Goal: Task Accomplishment & Management: Manage account settings

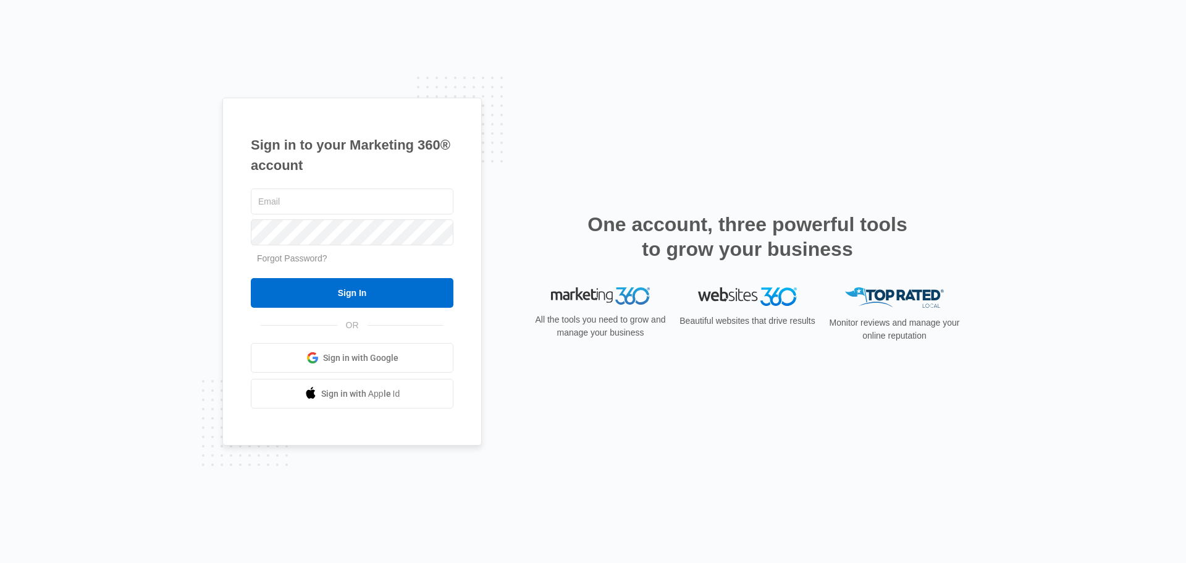
type input "[PERSON_NAME][EMAIL_ADDRESS][DOMAIN_NAME]"
drag, startPoint x: 350, startPoint y: 267, endPoint x: 345, endPoint y: 275, distance: 9.8
click at [349, 268] on form "addie@excellentroofing.com Forgot Password? Sign In" at bounding box center [352, 247] width 203 height 122
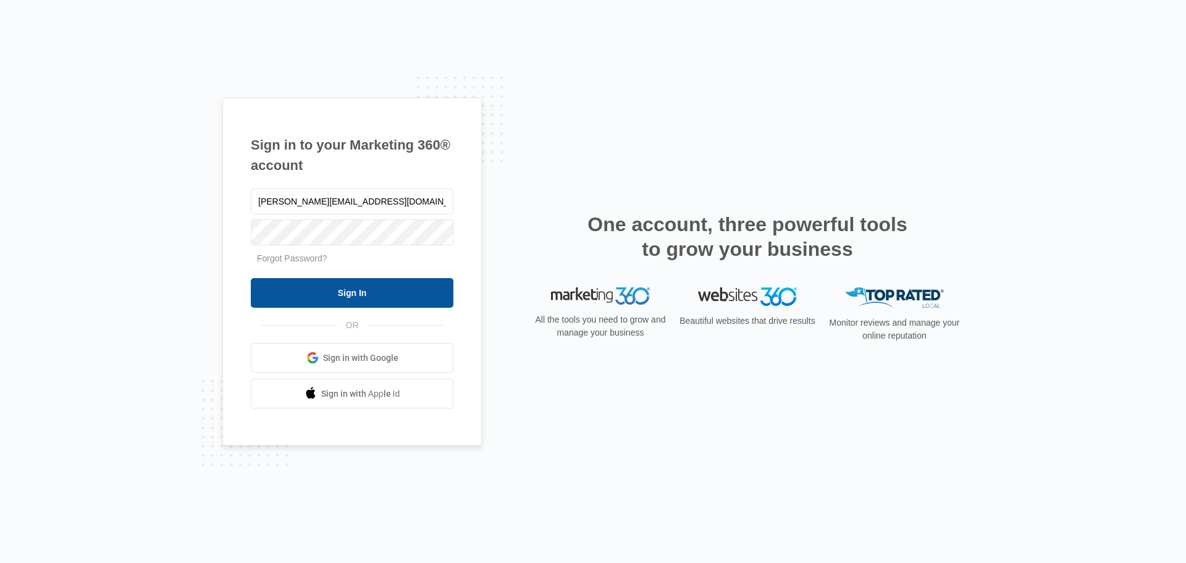
click at [340, 282] on input "Sign In" at bounding box center [352, 293] width 203 height 30
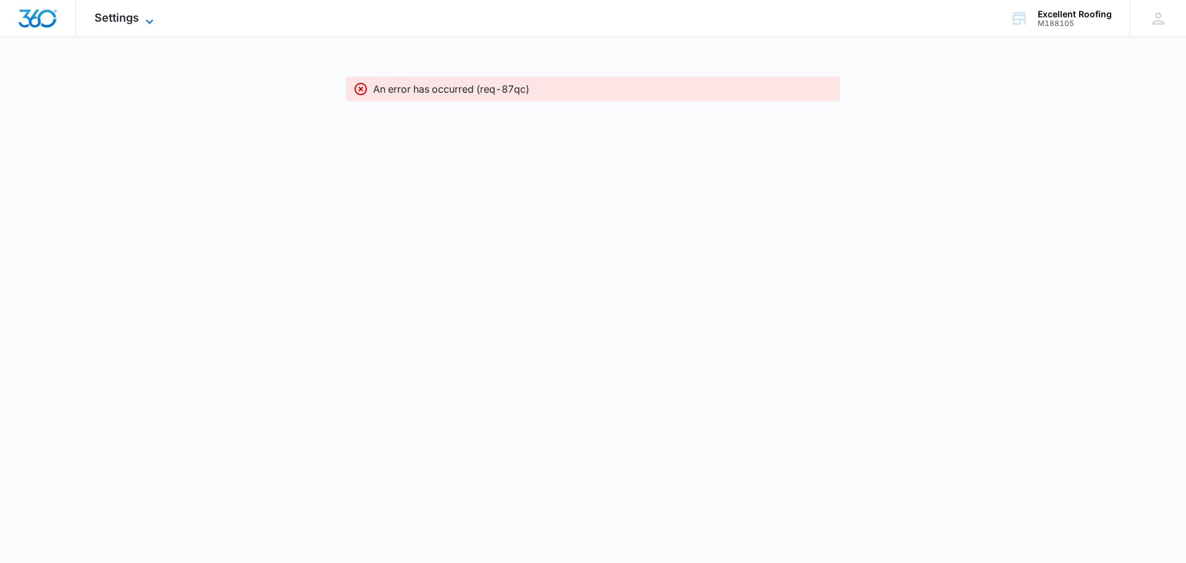
click at [138, 17] on span "Settings" at bounding box center [117, 17] width 44 height 13
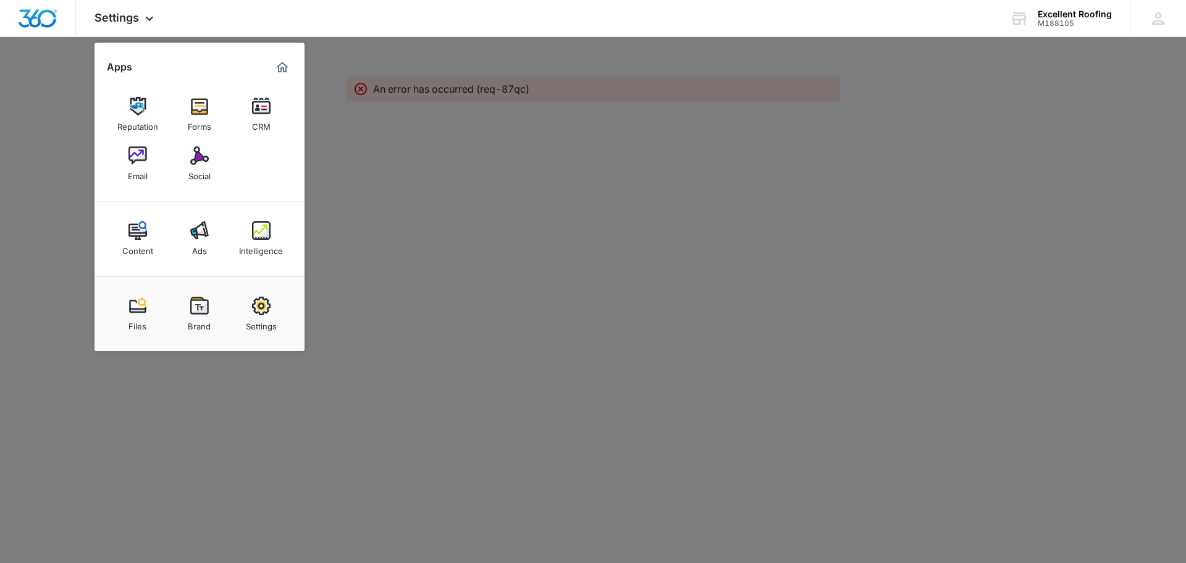
click at [250, 234] on link "Intelligence" at bounding box center [261, 238] width 47 height 47
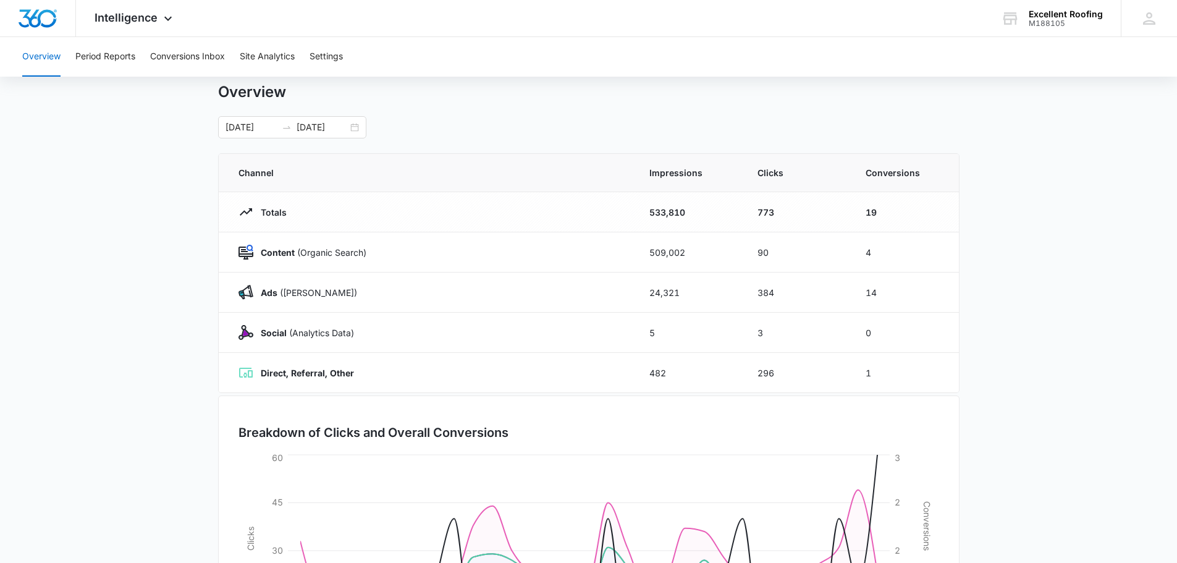
scroll to position [17, 0]
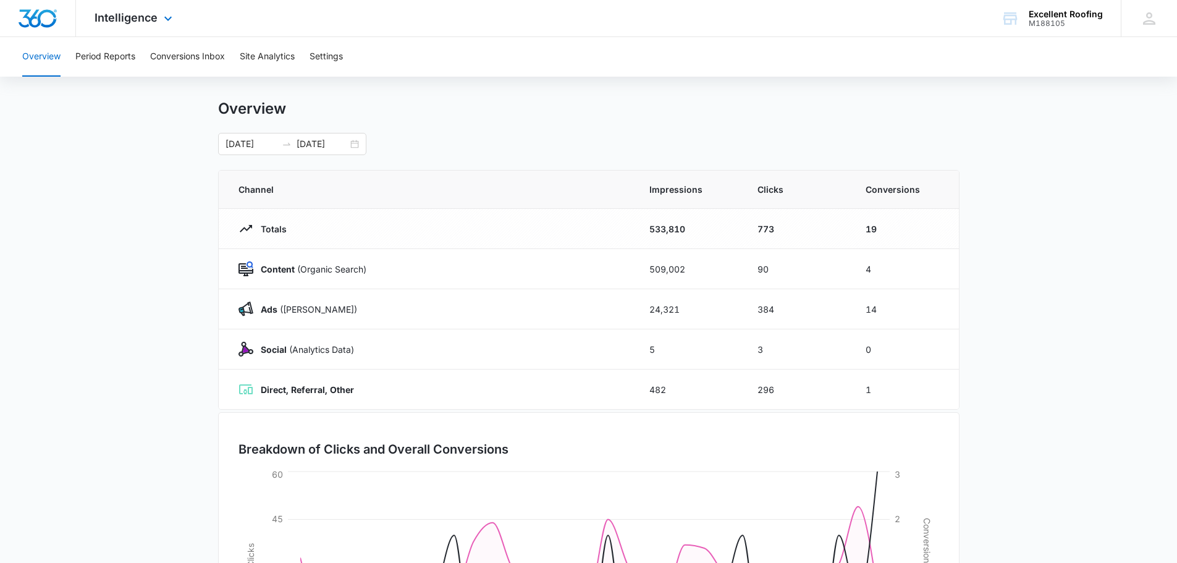
click at [124, 29] on div "Intelligence Apps Reputation Forms CRM Email Social Content Ads Intelligence Fi…" at bounding box center [135, 18] width 118 height 36
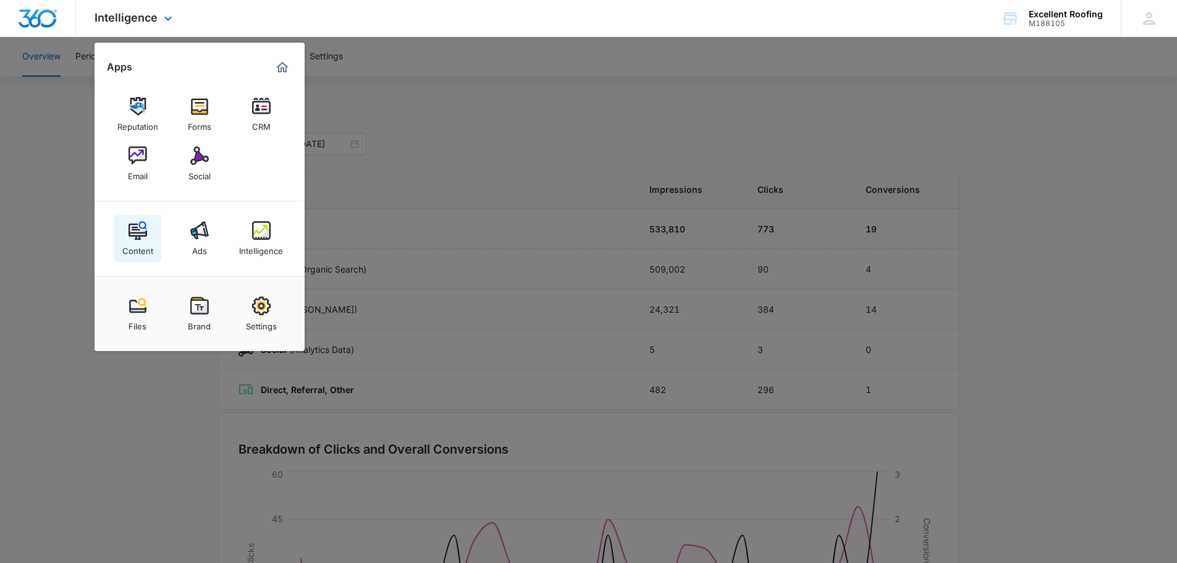
click at [150, 235] on link "Content" at bounding box center [137, 238] width 47 height 47
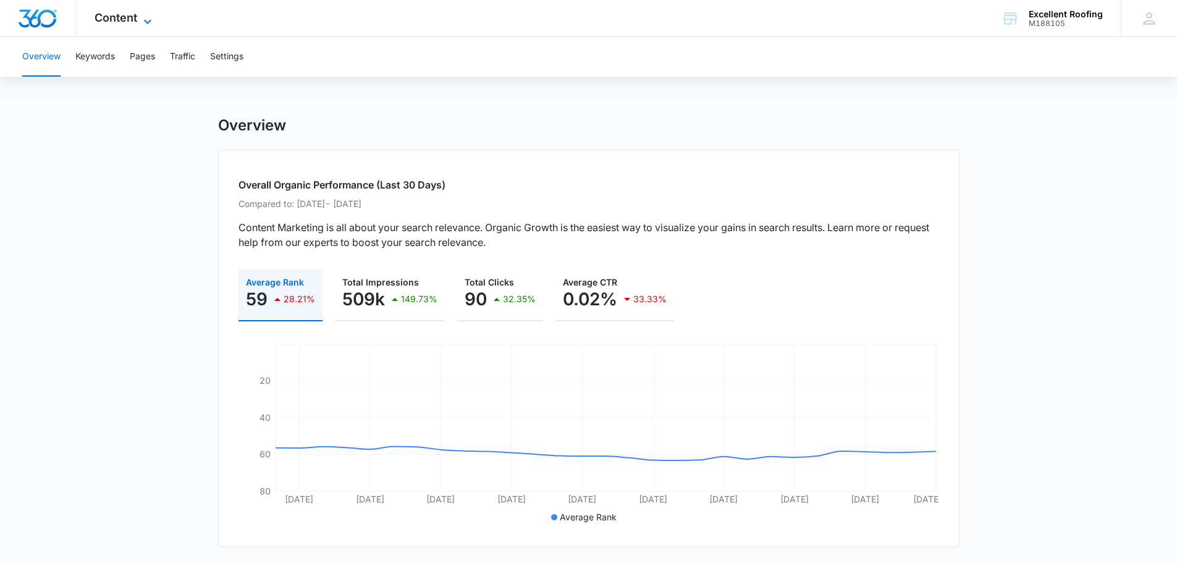
click at [140, 17] on icon at bounding box center [147, 21] width 15 height 15
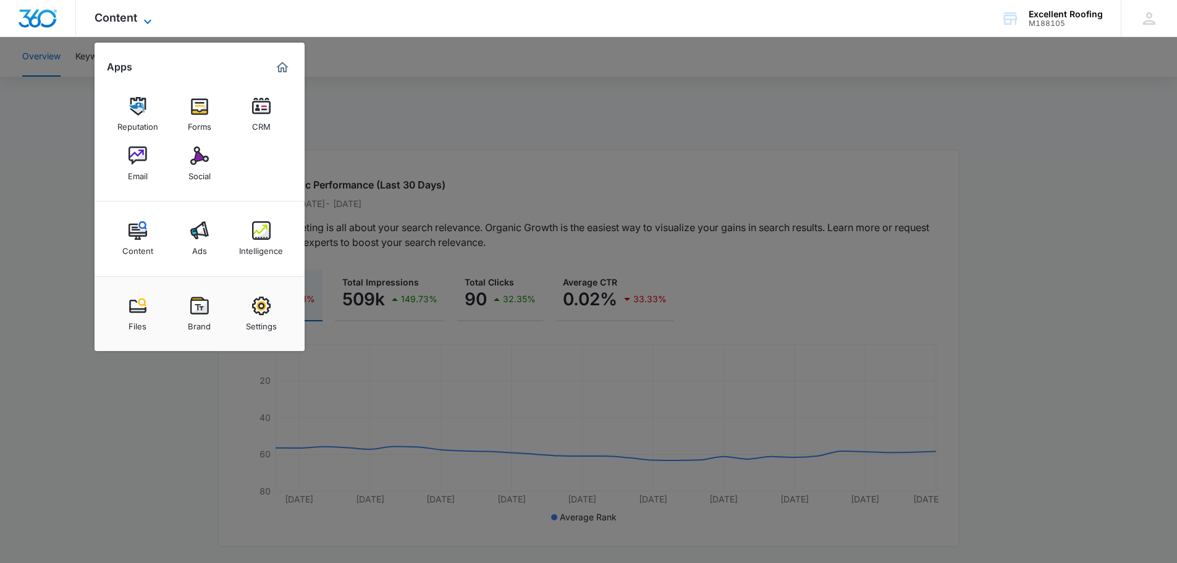
click at [140, 17] on icon at bounding box center [147, 21] width 15 height 15
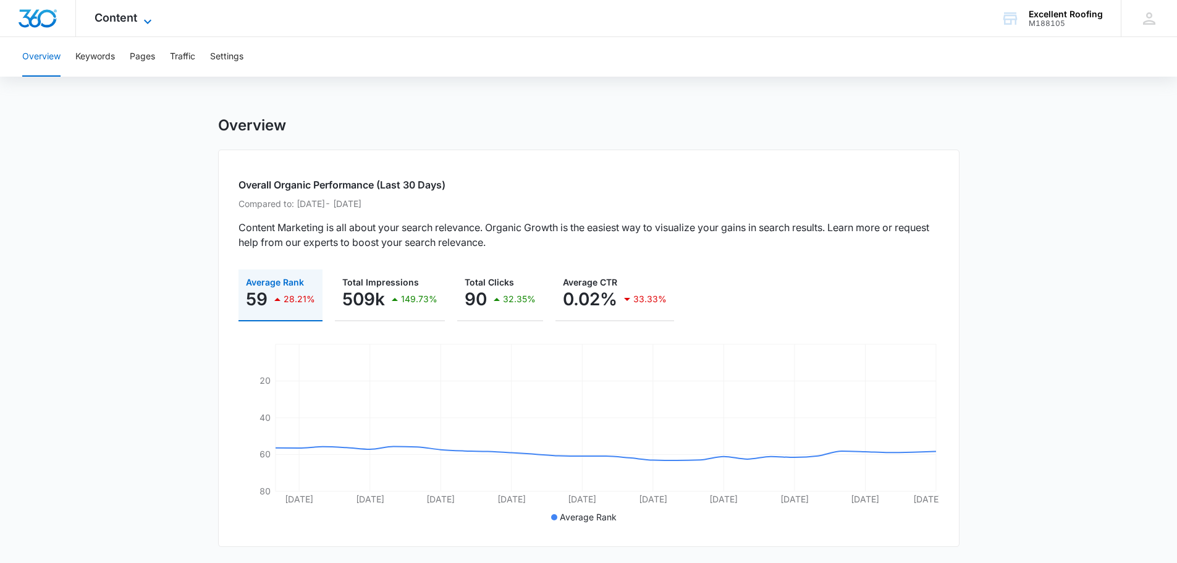
click at [140, 17] on icon at bounding box center [147, 21] width 15 height 15
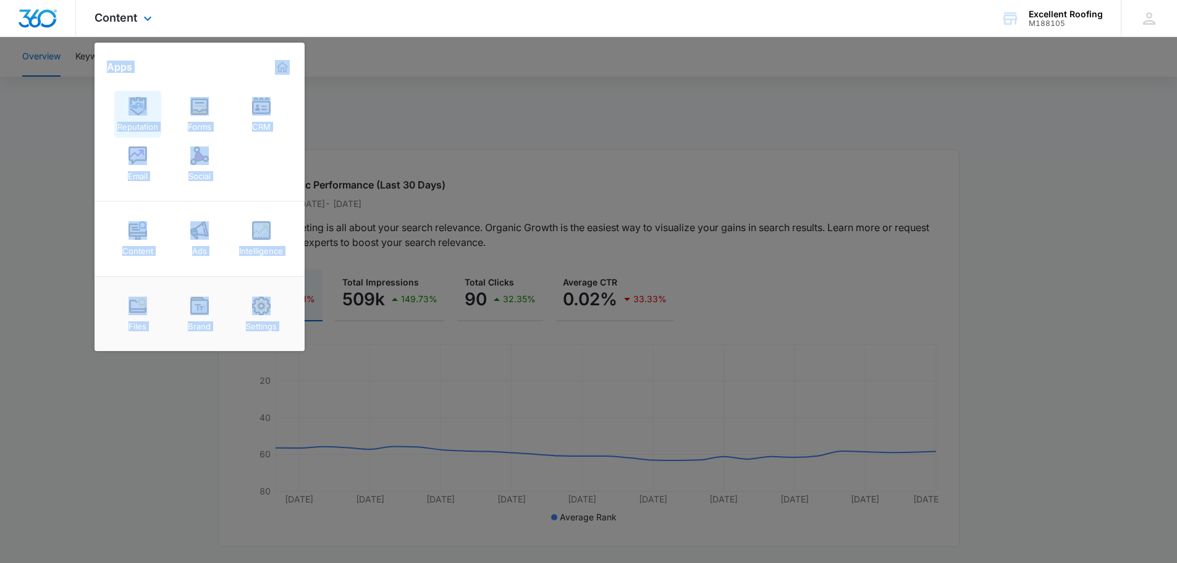
click at [140, 103] on img at bounding box center [138, 106] width 19 height 19
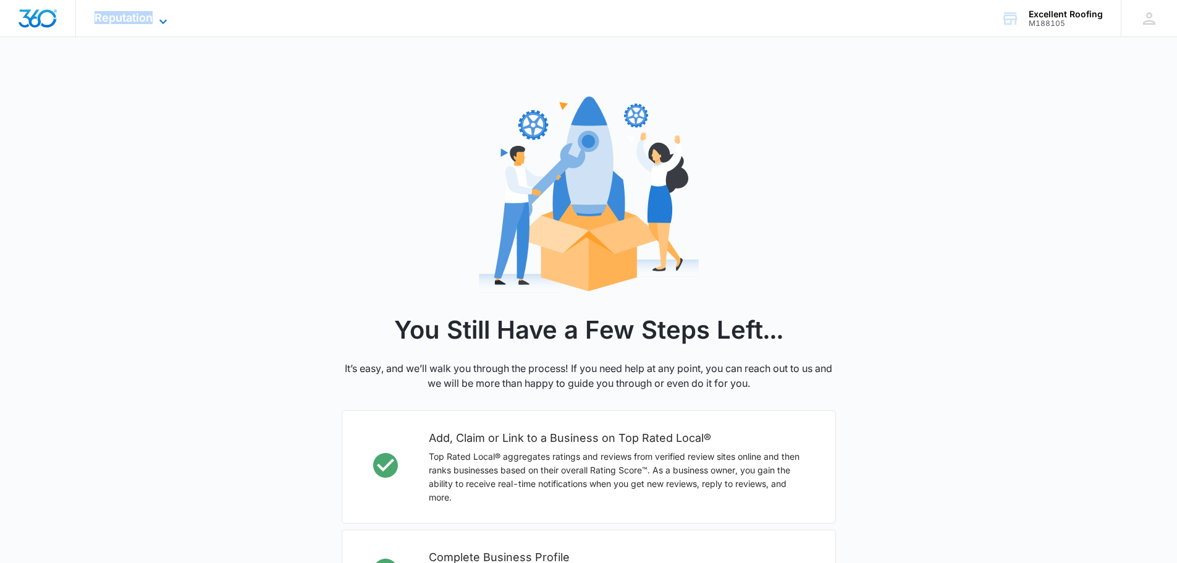
click at [121, 23] on span "Reputation" at bounding box center [124, 17] width 58 height 13
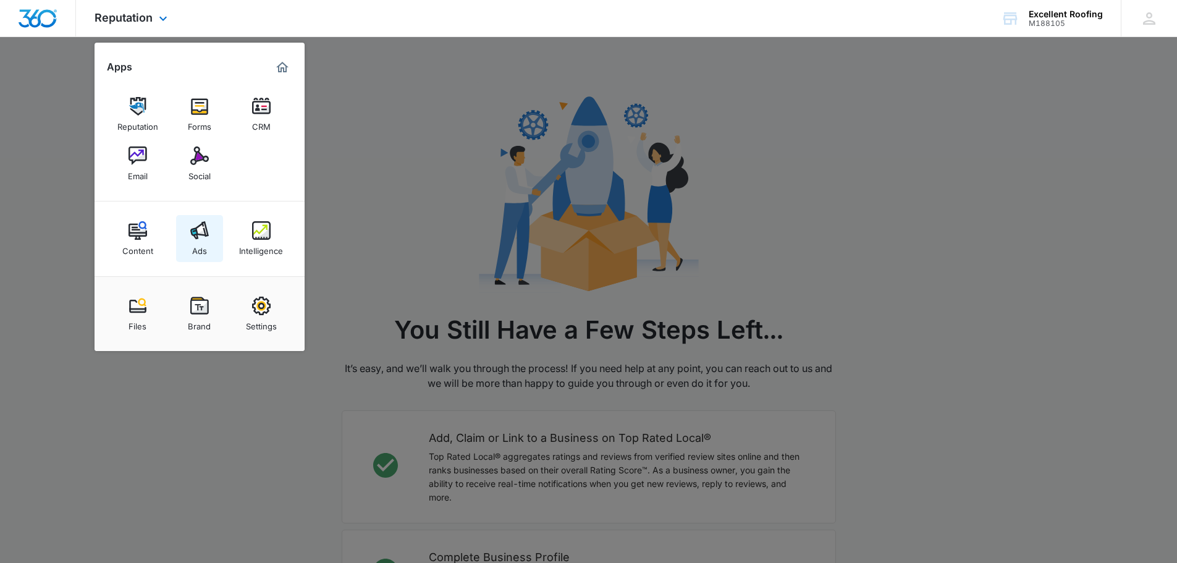
click at [192, 227] on img at bounding box center [199, 230] width 19 height 19
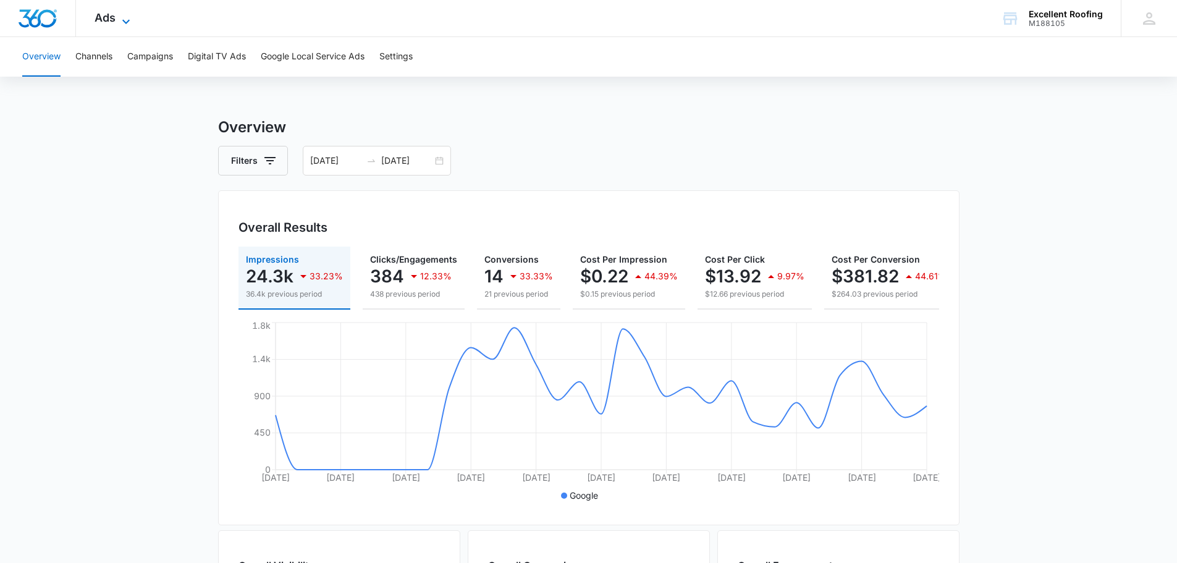
click at [99, 15] on span "Ads" at bounding box center [105, 17] width 21 height 13
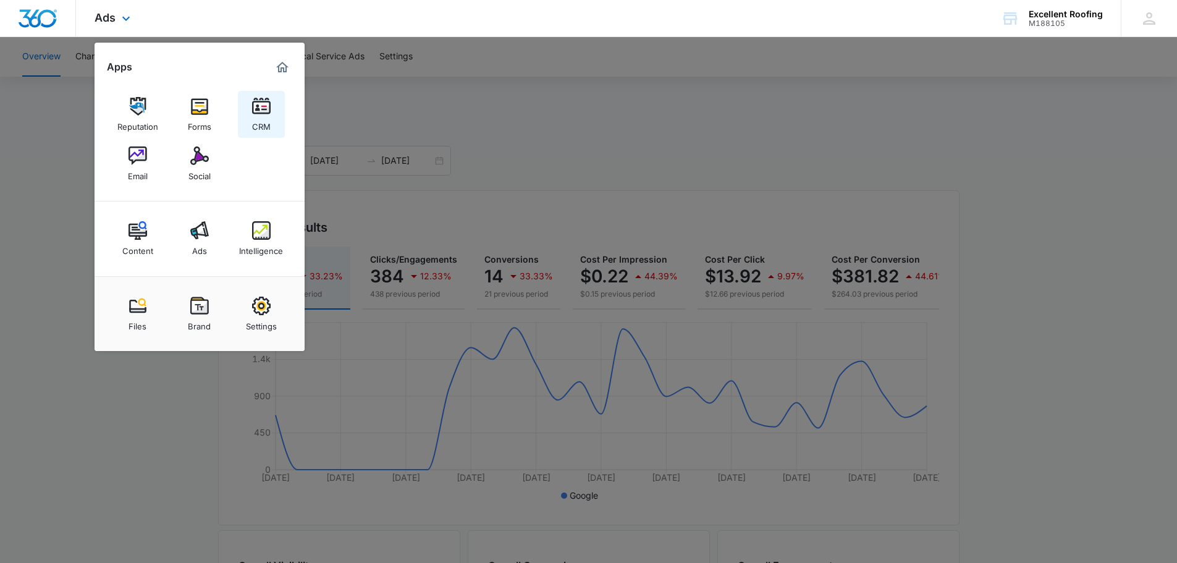
click at [269, 124] on div "CRM" at bounding box center [261, 124] width 19 height 16
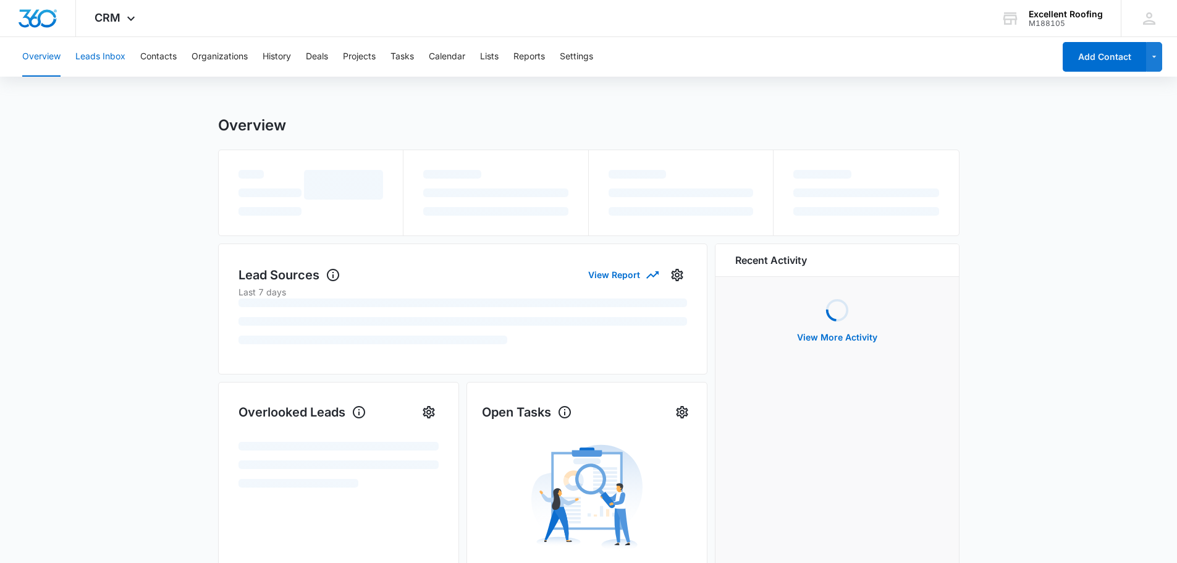
click at [107, 54] on button "Leads Inbox" at bounding box center [100, 57] width 50 height 40
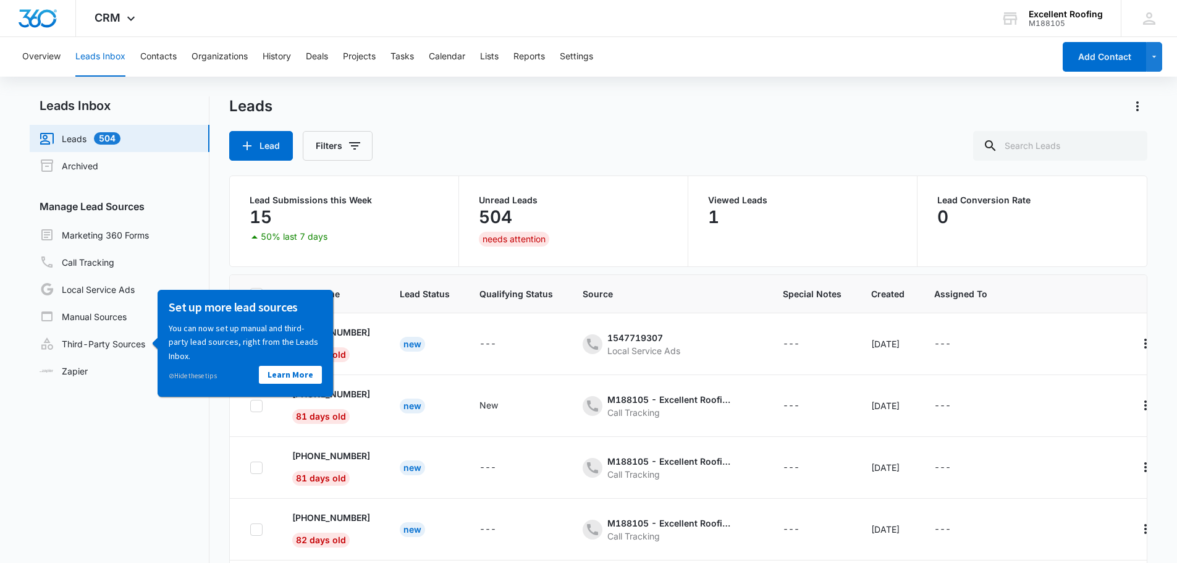
click at [196, 441] on nav "Leads Inbox Leads 504 Archived Manage Lead Sources Marketing 360 Forms Call Tra…" at bounding box center [120, 370] width 180 height 549
click at [114, 260] on link "Call Tracking" at bounding box center [77, 262] width 75 height 15
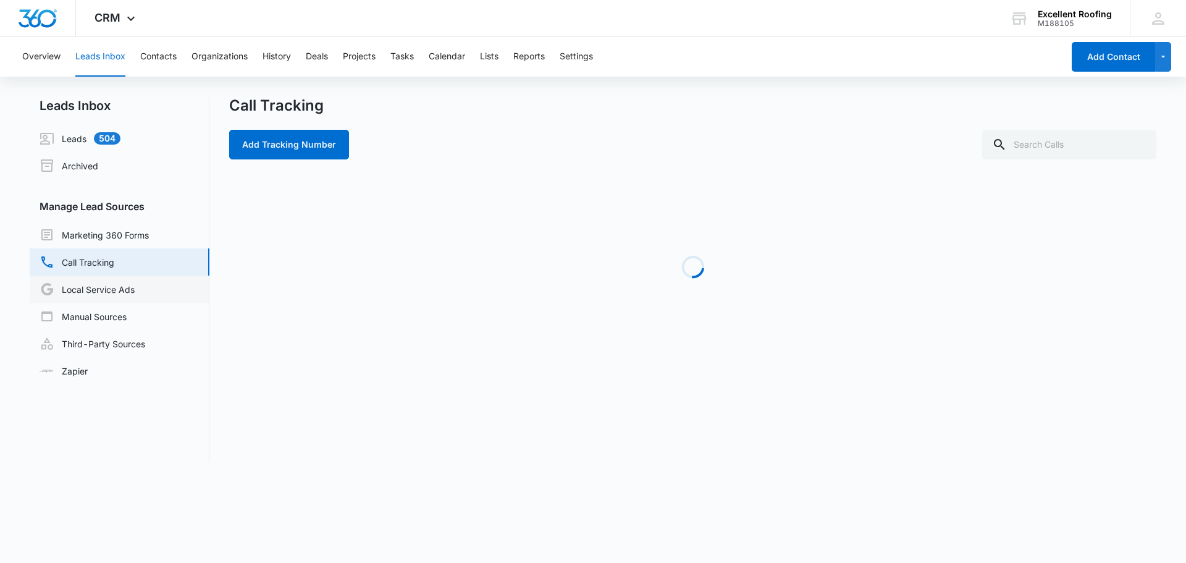
click at [111, 296] on link "Local Service Ads" at bounding box center [87, 289] width 95 height 15
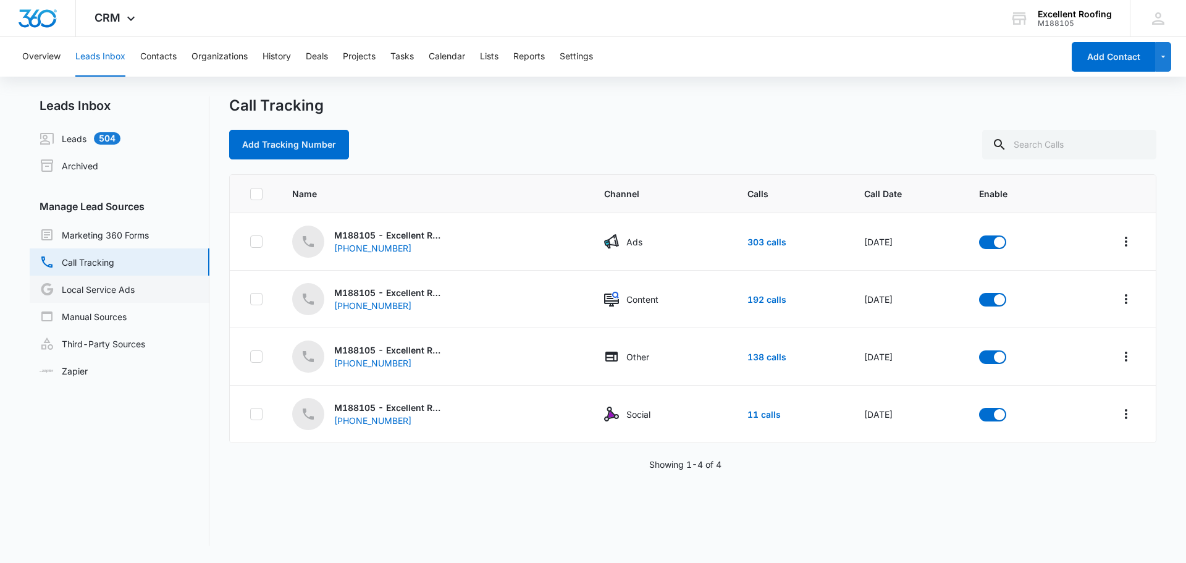
click at [133, 297] on link "Local Service Ads" at bounding box center [87, 289] width 95 height 15
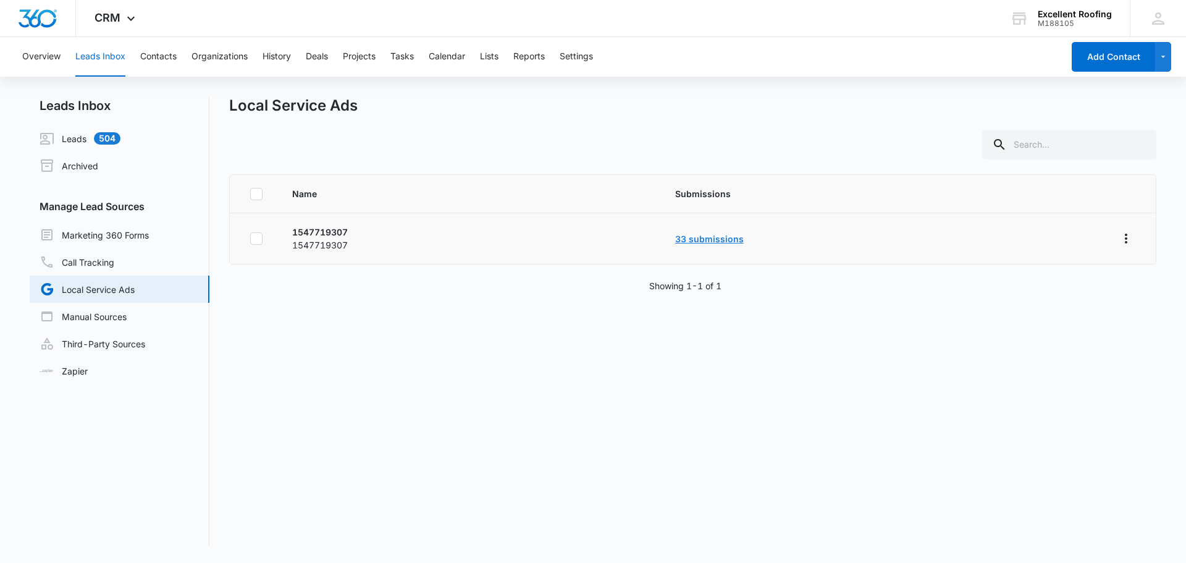
click at [723, 242] on link "33 submissions" at bounding box center [709, 239] width 69 height 11
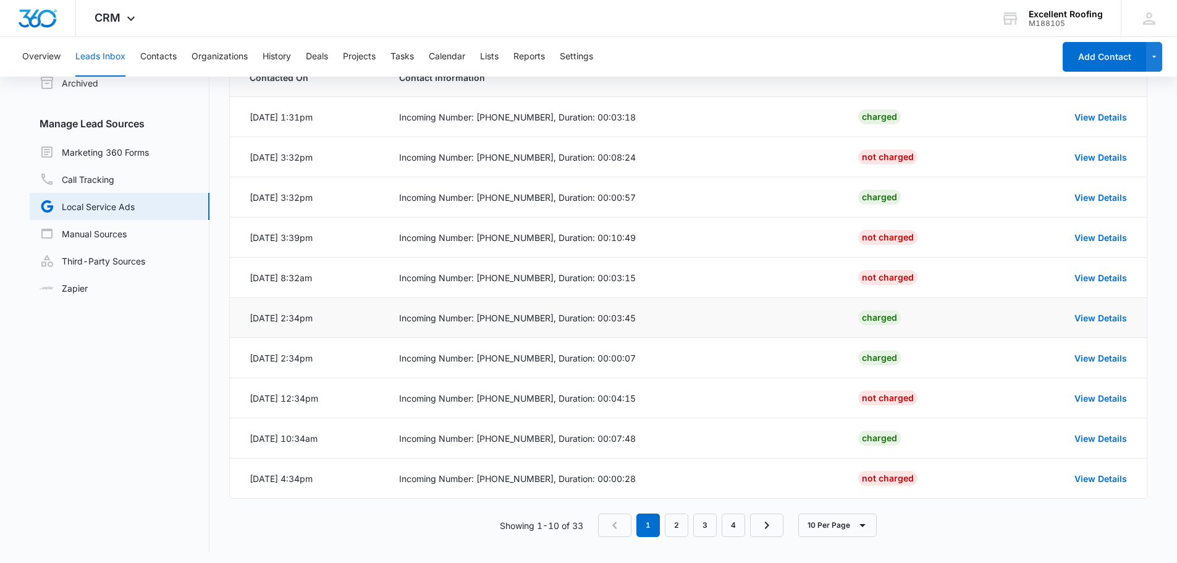
scroll to position [87, 0]
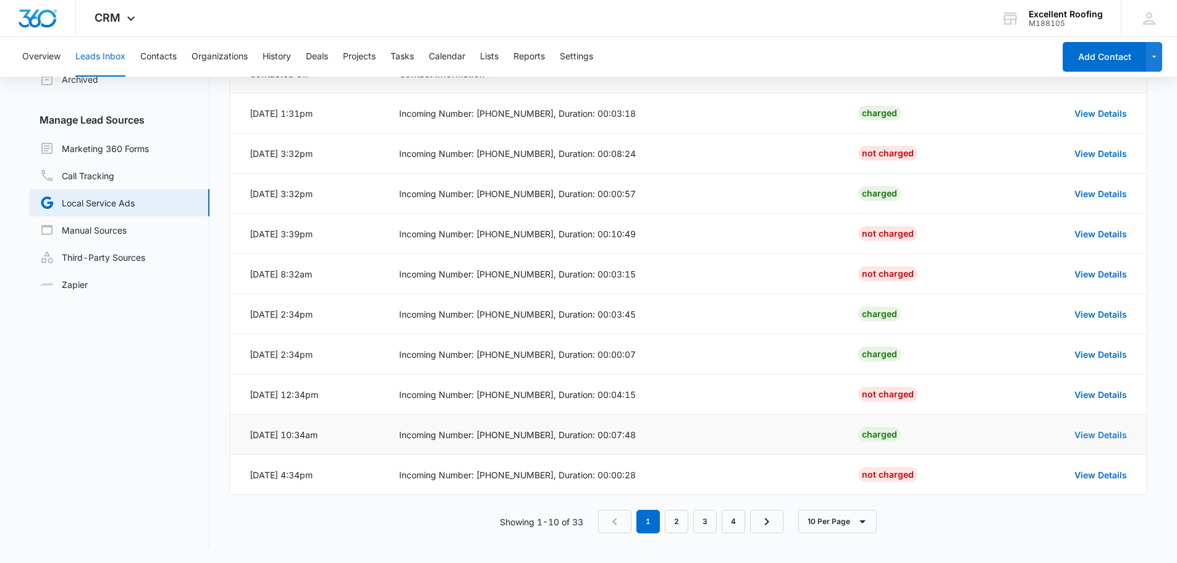
click at [1104, 430] on link "View Details" at bounding box center [1101, 434] width 53 height 11
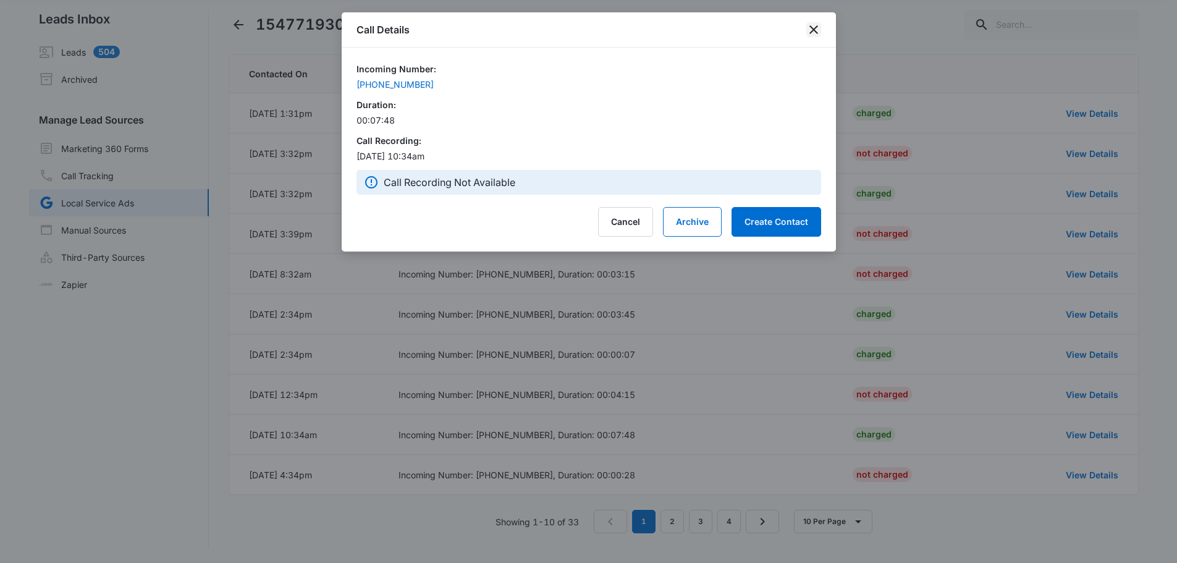
click at [814, 24] on icon "close" at bounding box center [813, 29] width 15 height 15
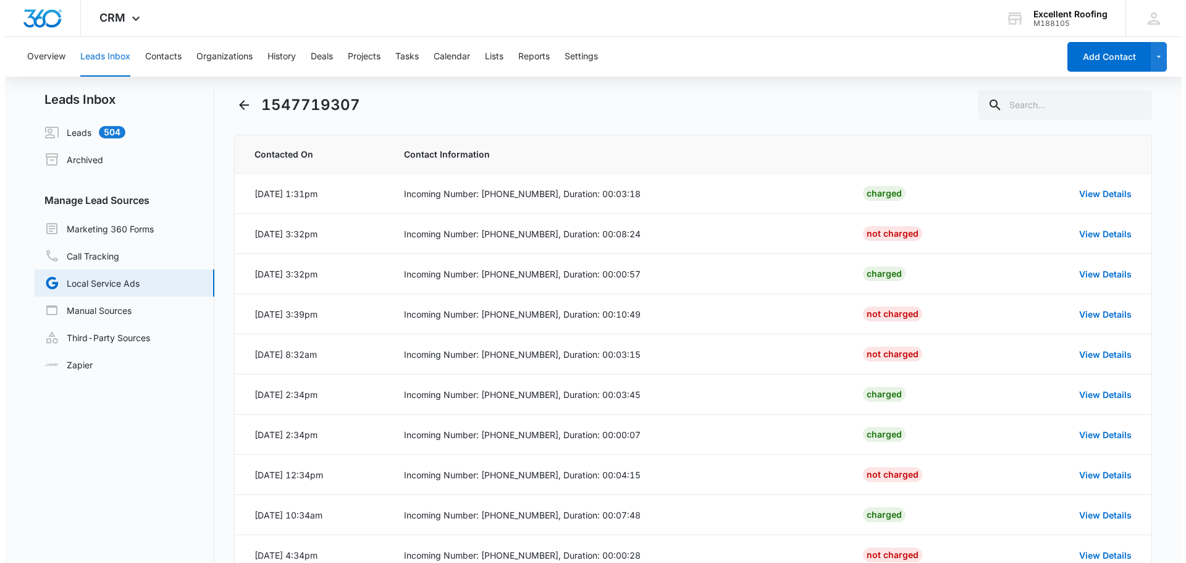
scroll to position [0, 0]
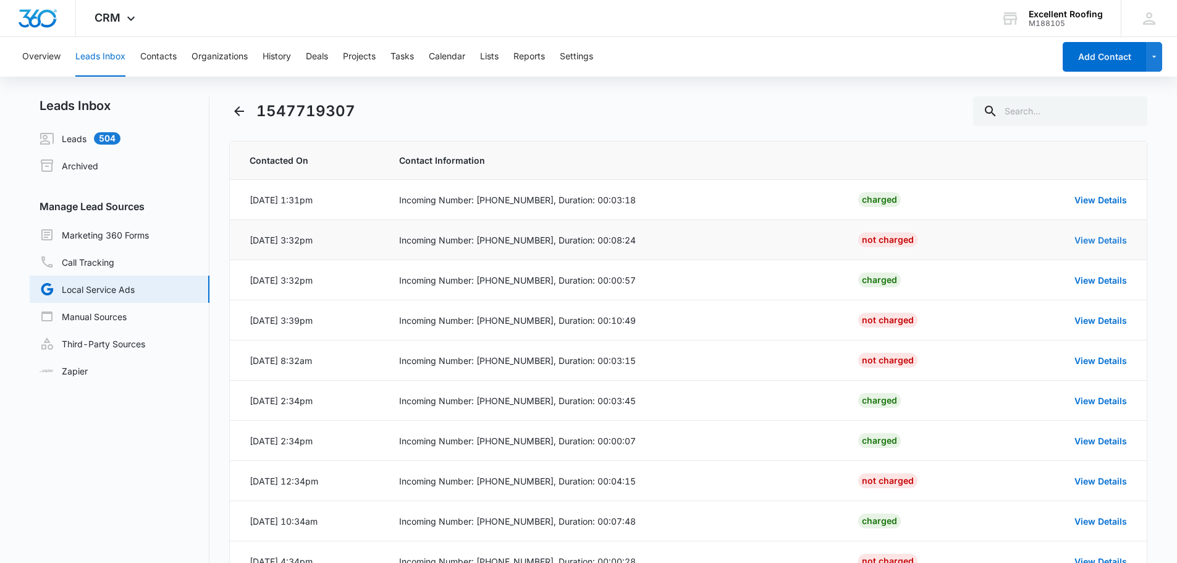
click at [1086, 242] on link "View Details" at bounding box center [1101, 240] width 53 height 11
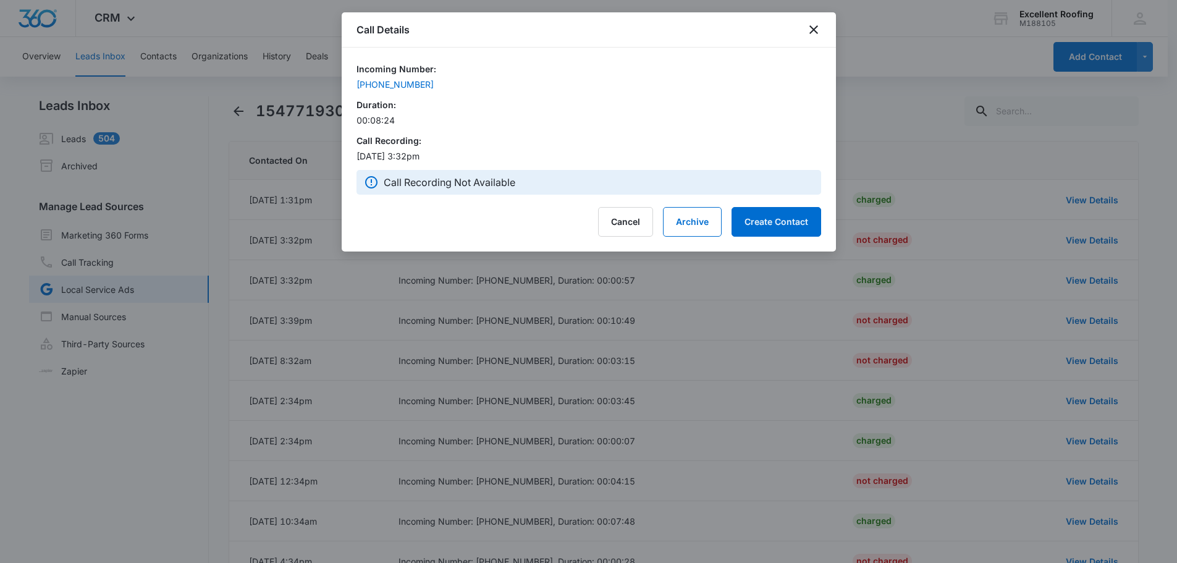
click at [379, 184] on div "Call Recording Not Available" at bounding box center [589, 182] width 450 height 15
click at [374, 185] on icon at bounding box center [371, 182] width 15 height 15
click at [395, 154] on p "[DATE] 3:32pm" at bounding box center [589, 156] width 465 height 13
click at [390, 88] on div "(901) 517-5583" at bounding box center [583, 84] width 452 height 13
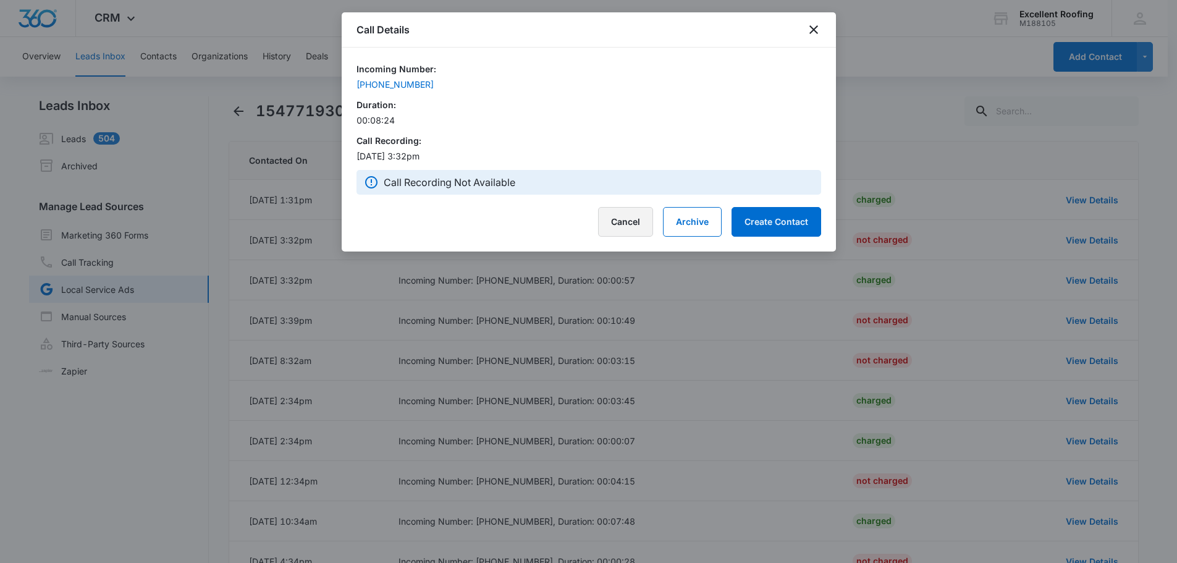
click at [622, 224] on button "Cancel" at bounding box center [625, 222] width 55 height 30
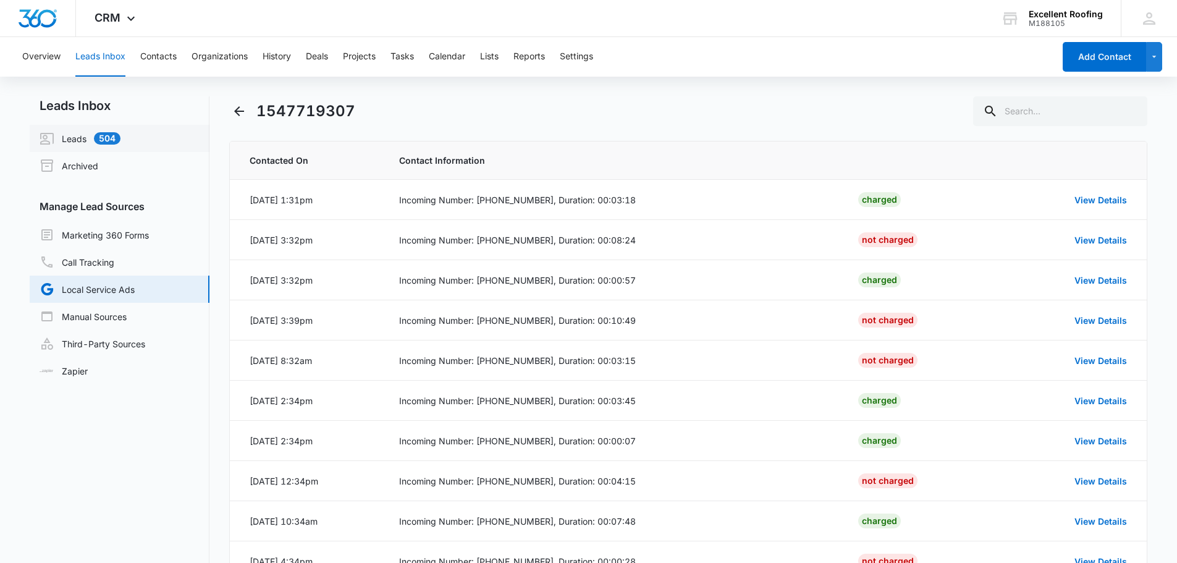
click at [120, 145] on link "Leads 504" at bounding box center [80, 138] width 81 height 15
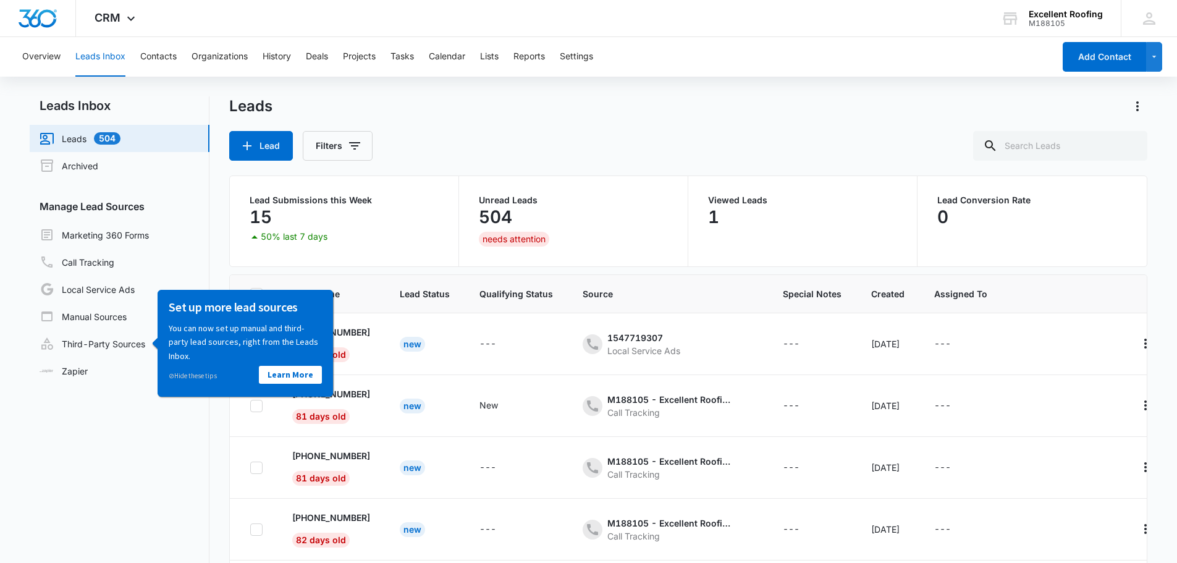
click at [303, 221] on div "15" at bounding box center [344, 217] width 189 height 25
click at [319, 205] on div "15" at bounding box center [344, 217] width 189 height 25
click at [198, 376] on link "⊘ Hide these tips" at bounding box center [193, 375] width 48 height 9
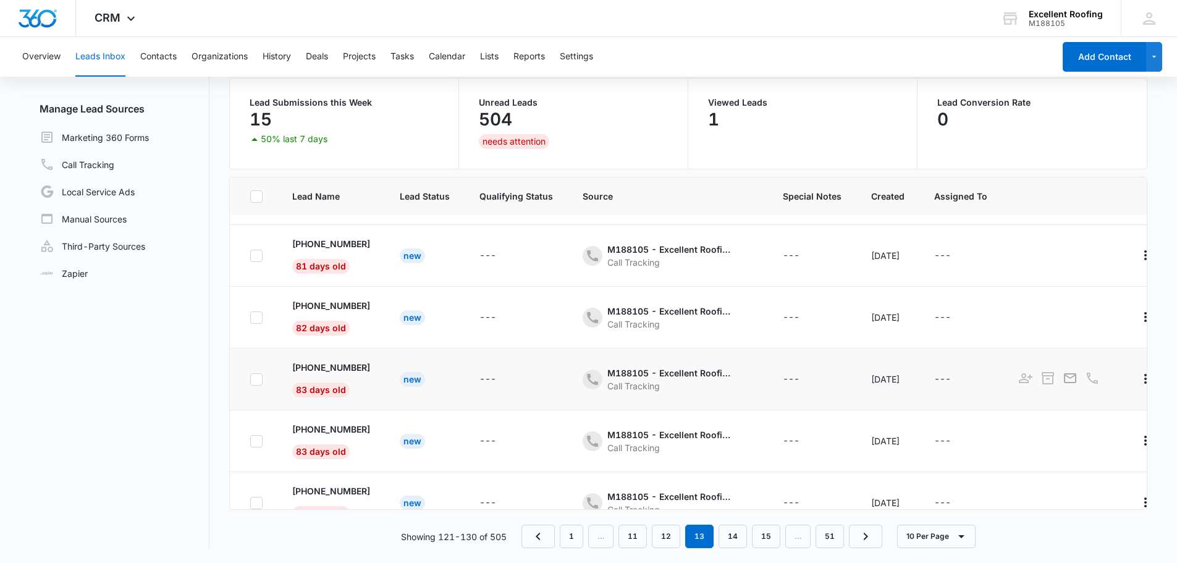
scroll to position [185, 0]
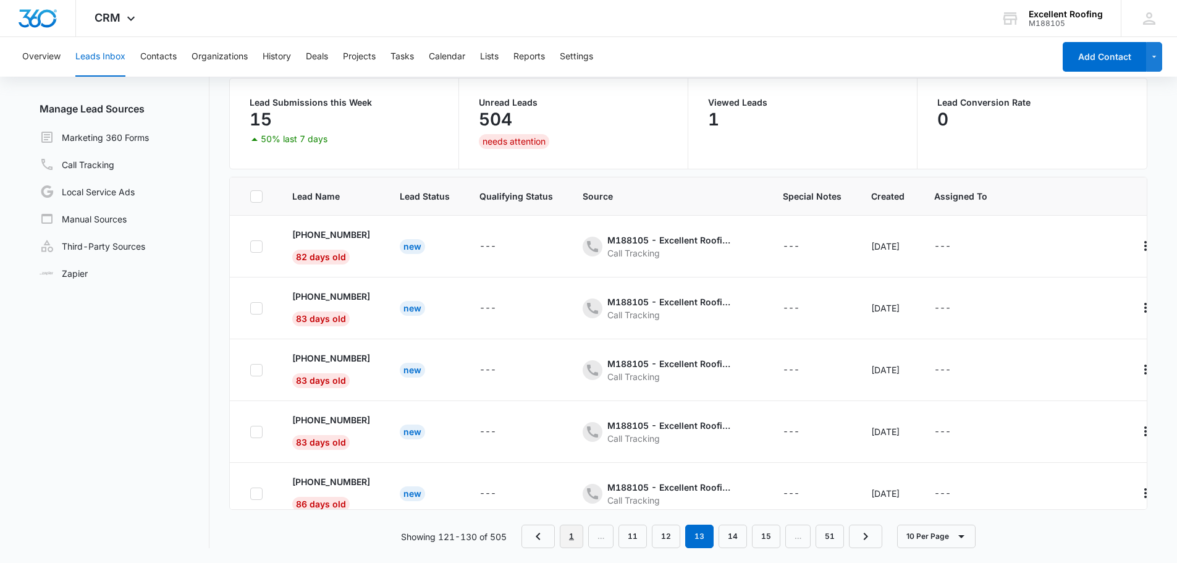
click at [568, 538] on link "1" at bounding box center [571, 536] width 23 height 23
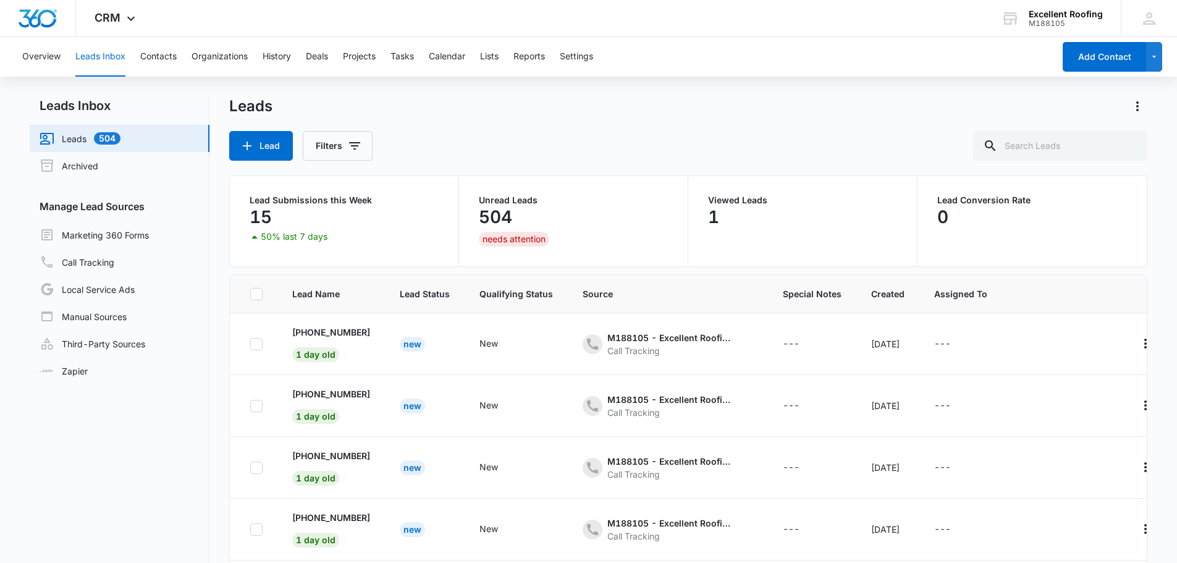
scroll to position [0, 0]
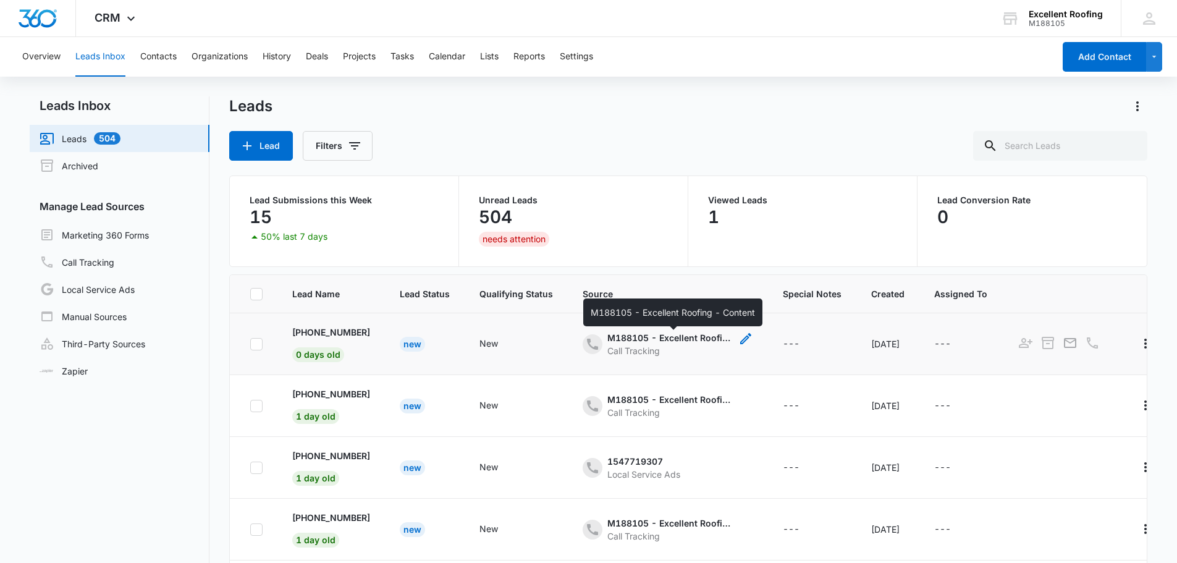
click at [678, 342] on div "M188105 - Excellent Roofing - Content" at bounding box center [669, 337] width 124 height 13
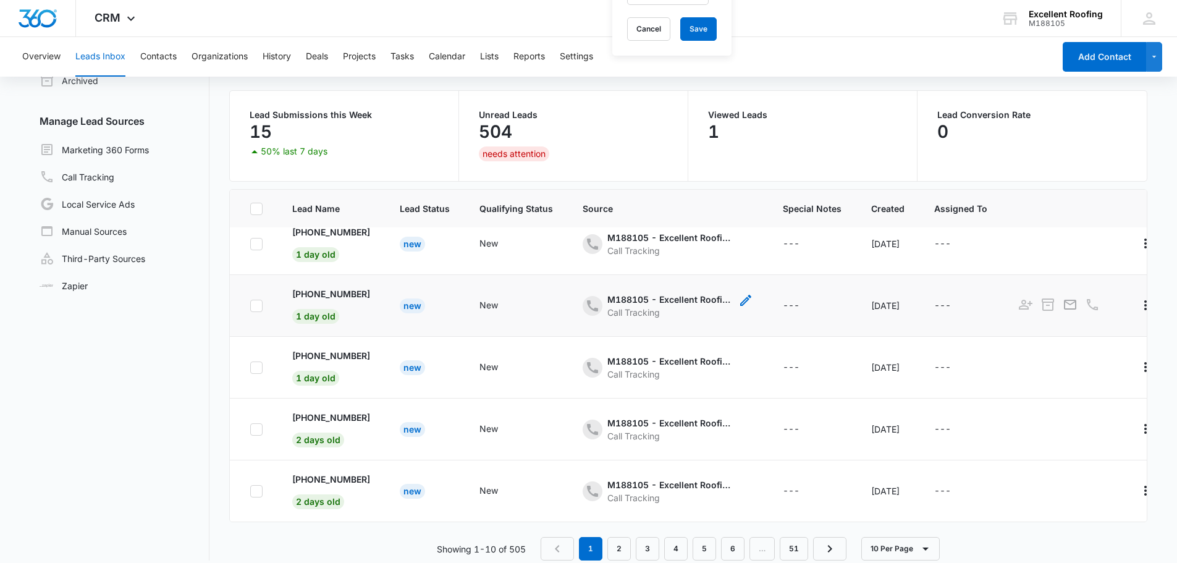
scroll to position [98, 0]
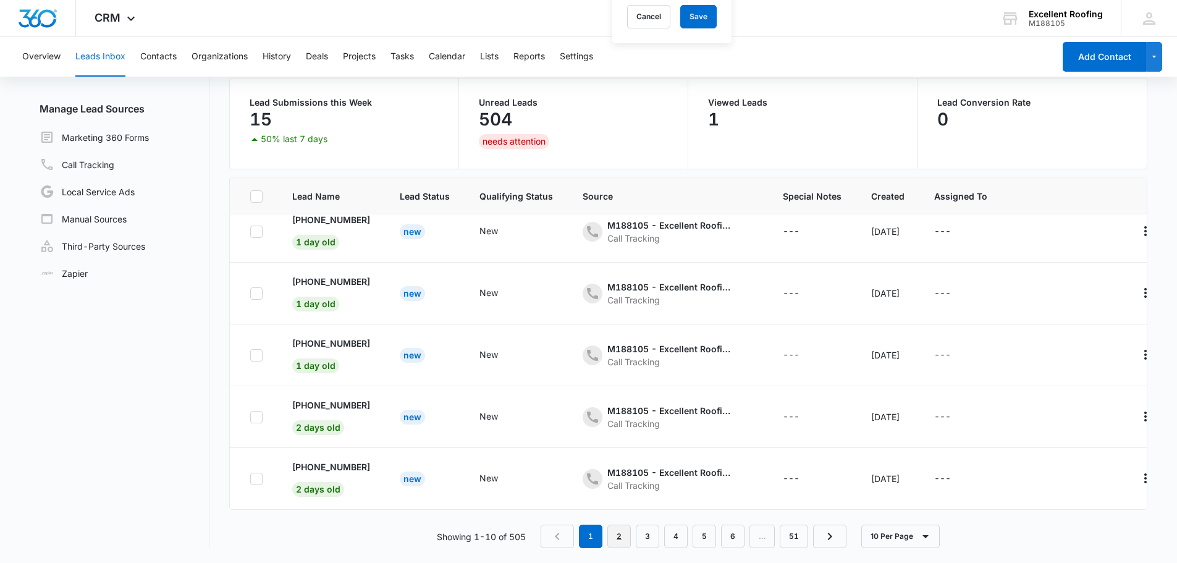
click at [622, 538] on link "2" at bounding box center [618, 536] width 23 height 23
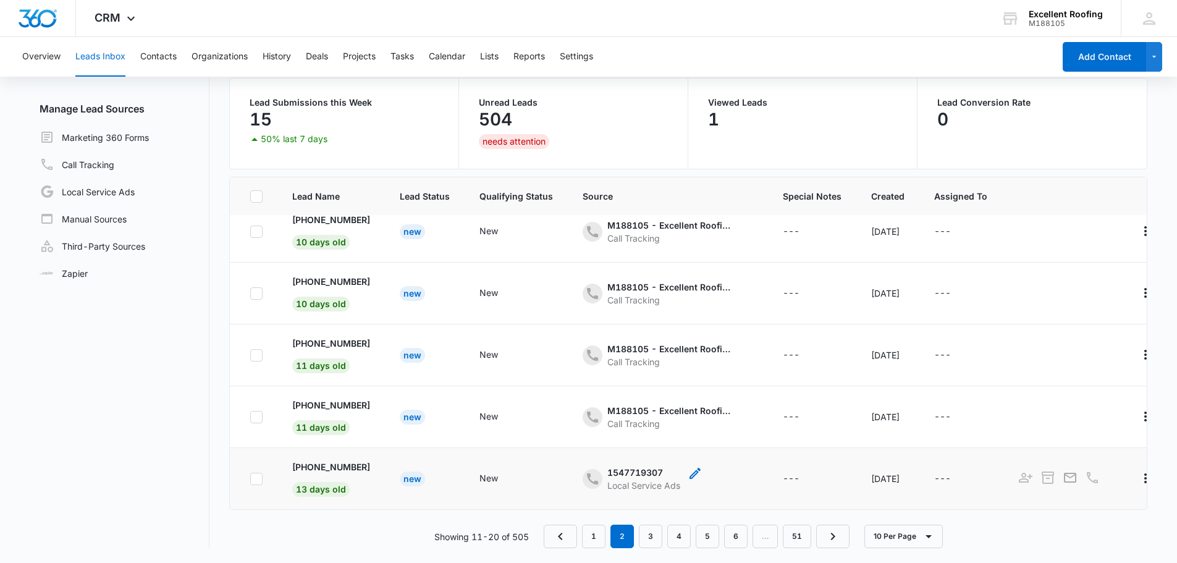
click at [607, 470] on div "1547719307 Local Service Ads" at bounding box center [632, 479] width 98 height 26
click at [360, 460] on p "+1 (901) 517-5583" at bounding box center [331, 466] width 78 height 13
